Goal: Task Accomplishment & Management: Use online tool/utility

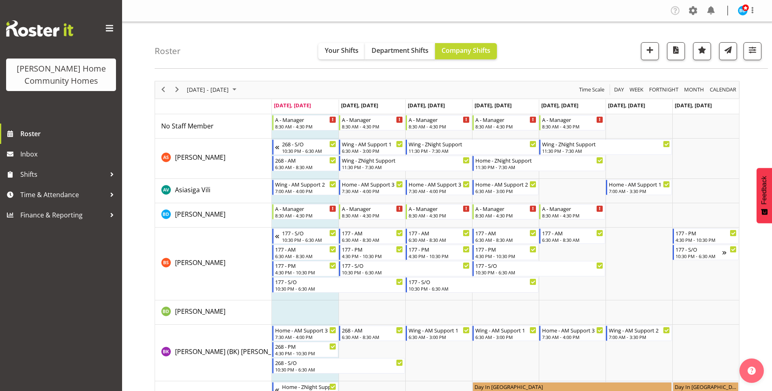
click at [745, 7] on div at bounding box center [748, 10] width 20 height 11
click at [743, 7] on span at bounding box center [745, 7] width 7 height 7
click at [740, 7] on img at bounding box center [743, 11] width 10 height 10
drag, startPoint x: 708, startPoint y: 45, endPoint x: 691, endPoint y: 42, distance: 17.7
click at [708, 45] on link "Log Out" at bounding box center [718, 42] width 78 height 15
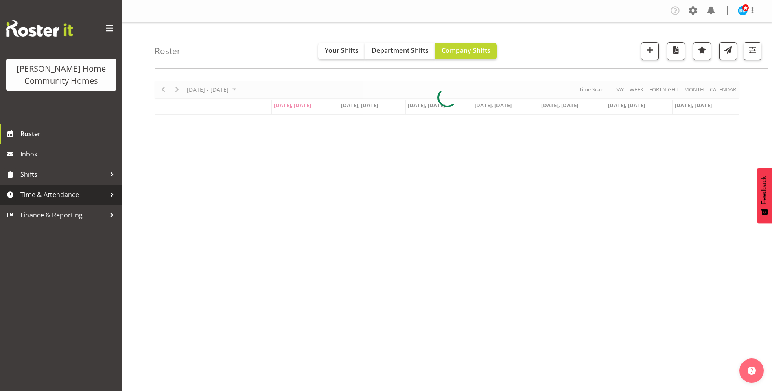
click at [53, 196] on span "Time & Attendance" at bounding box center [62, 195] width 85 height 12
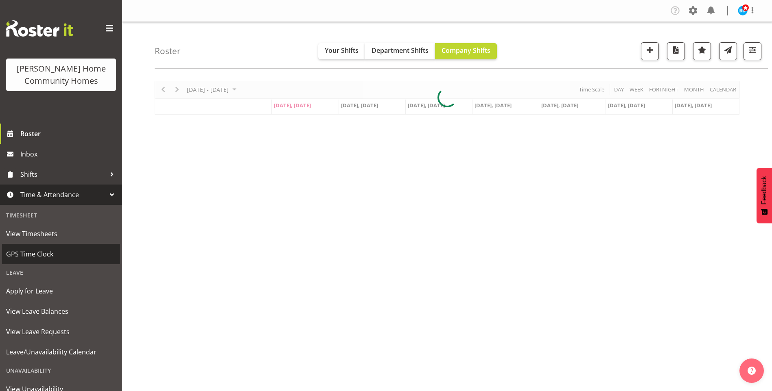
click at [41, 252] on span "GPS Time Clock" at bounding box center [61, 254] width 110 height 12
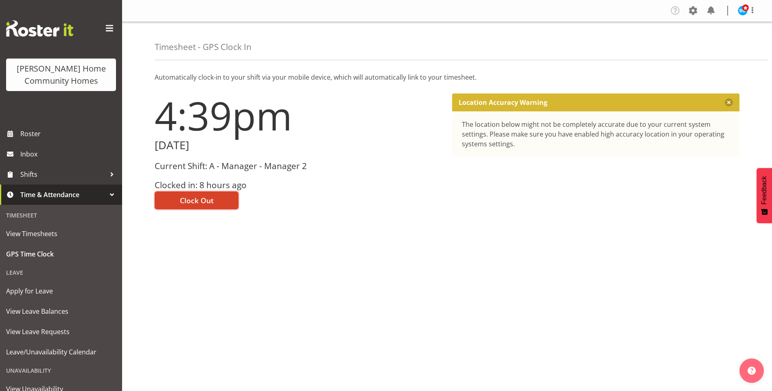
click at [198, 202] on span "Clock Out" at bounding box center [197, 200] width 34 height 11
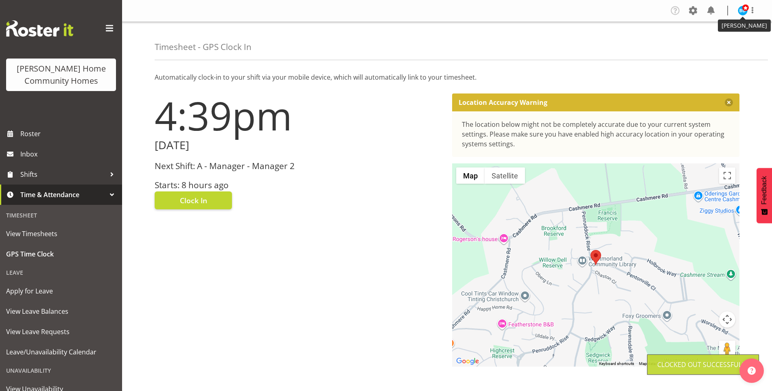
click at [744, 10] on span at bounding box center [745, 7] width 7 height 7
click at [700, 44] on link "Log Out" at bounding box center [718, 42] width 78 height 15
